Goal: Book appointment/travel/reservation

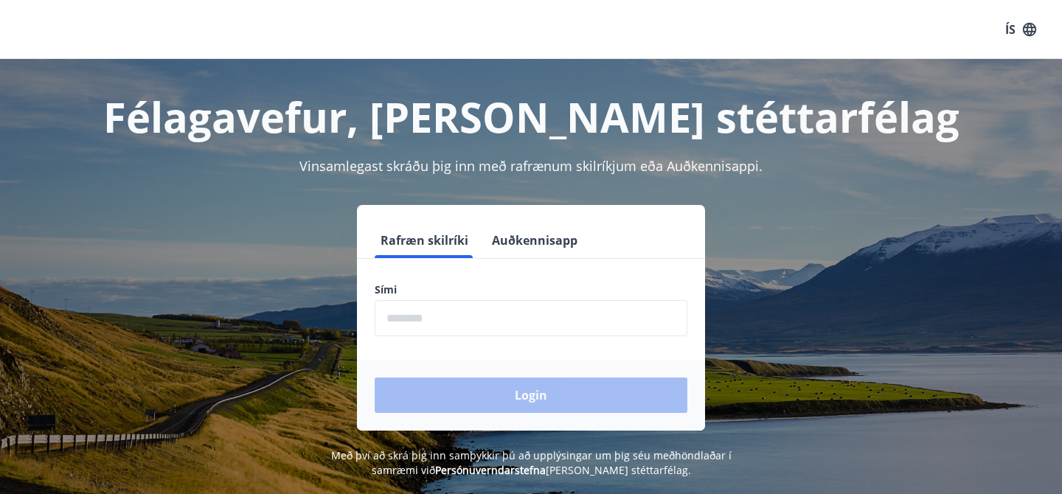
click at [530, 322] on input "phone" at bounding box center [531, 318] width 313 height 36
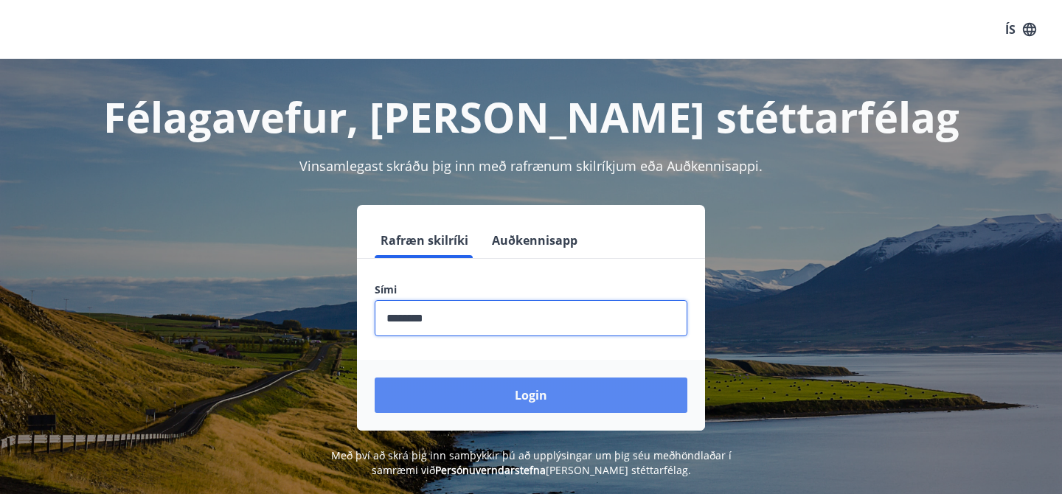
type input "********"
click at [546, 397] on button "Login" at bounding box center [531, 395] width 313 height 35
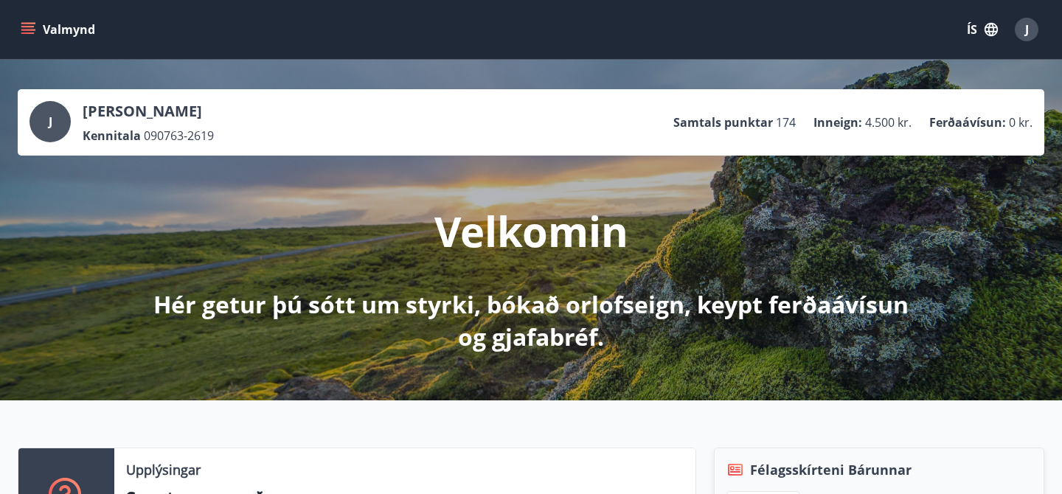
click at [30, 38] on button "Valmynd" at bounding box center [59, 29] width 83 height 27
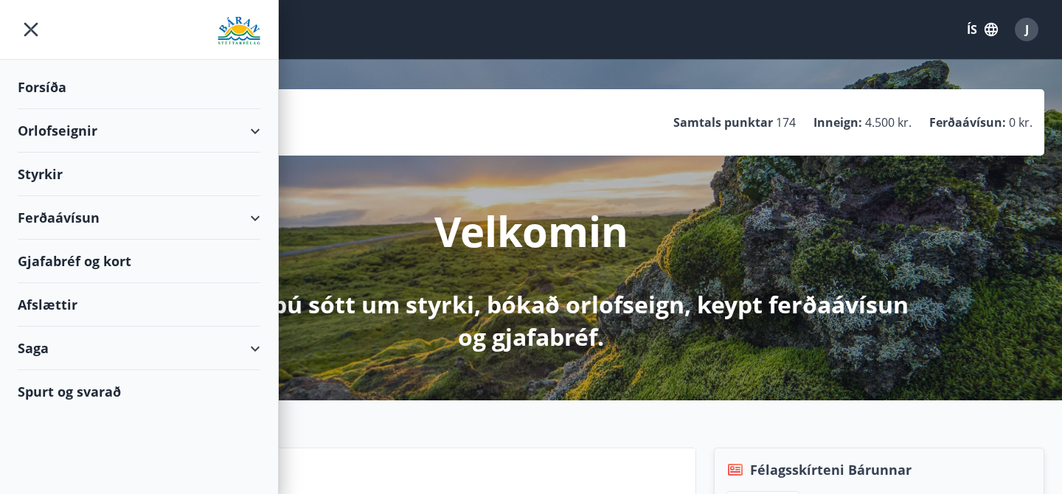
click at [247, 125] on div "Orlofseignir" at bounding box center [139, 131] width 243 height 44
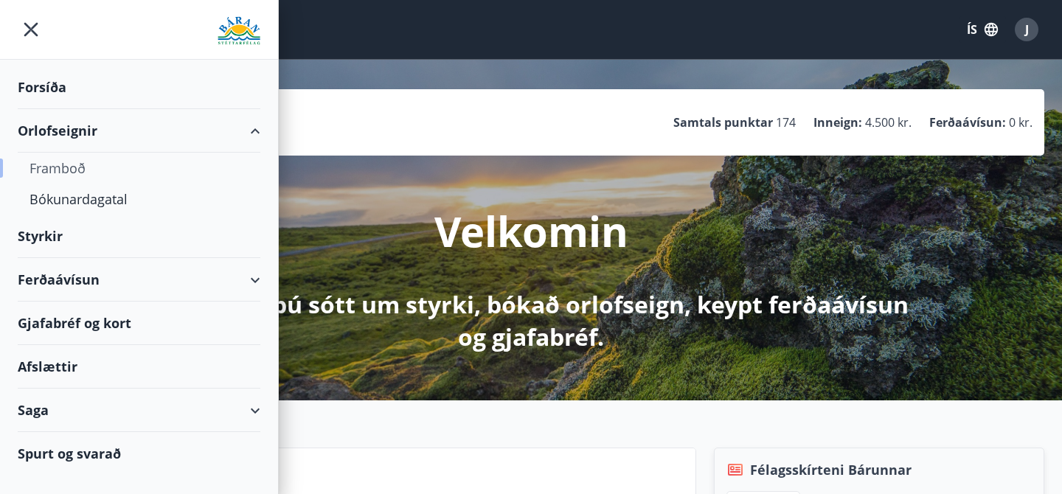
click at [62, 167] on div "Framboð" at bounding box center [139, 168] width 219 height 31
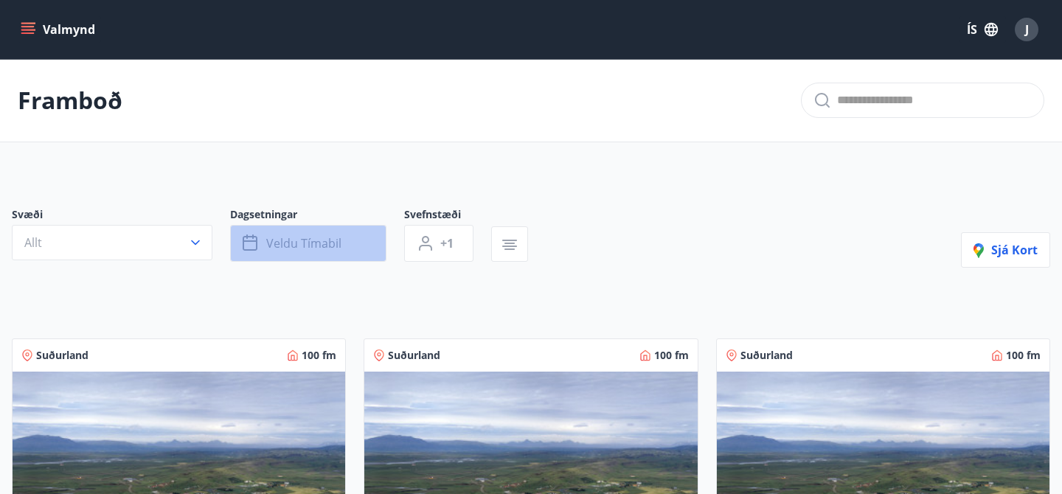
click at [317, 242] on span "Veldu tímabil" at bounding box center [303, 243] width 75 height 16
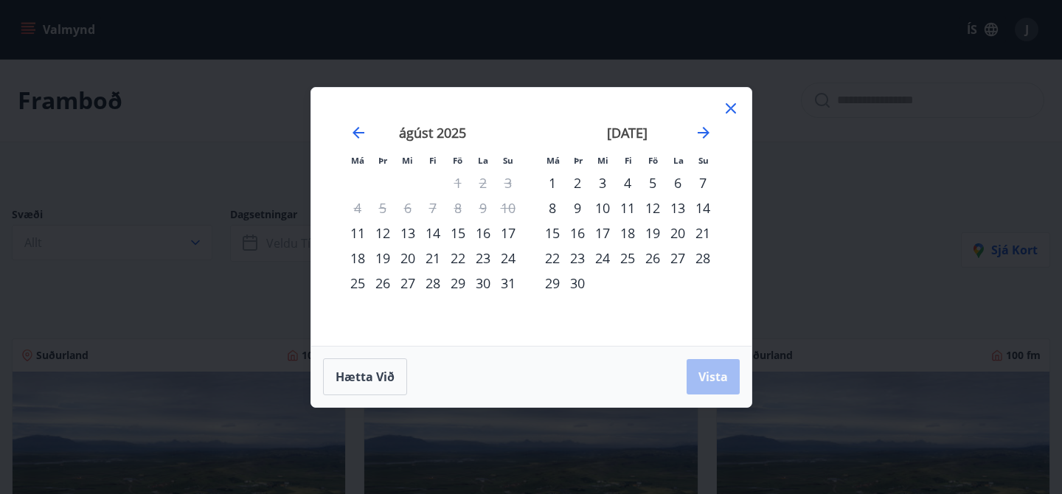
click at [505, 282] on div "31" at bounding box center [508, 283] width 25 height 25
click at [552, 181] on div "1" at bounding box center [552, 182] width 25 height 25
click at [720, 376] on span "Vista" at bounding box center [714, 377] width 30 height 16
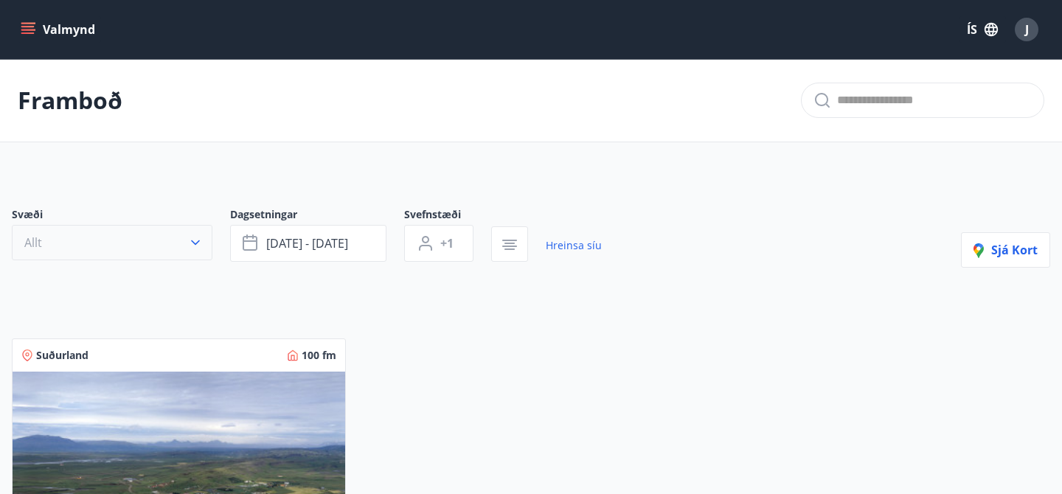
click at [189, 242] on icon "button" at bounding box center [195, 242] width 15 height 15
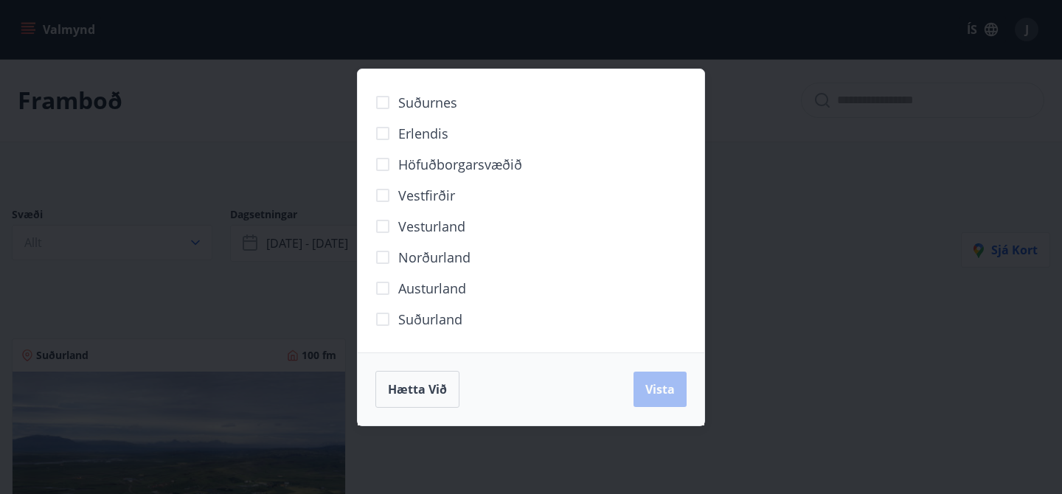
click at [430, 257] on span "Norðurland" at bounding box center [434, 257] width 72 height 19
click at [657, 387] on span "Vista" at bounding box center [660, 389] width 30 height 16
